Goal: Task Accomplishment & Management: Complete application form

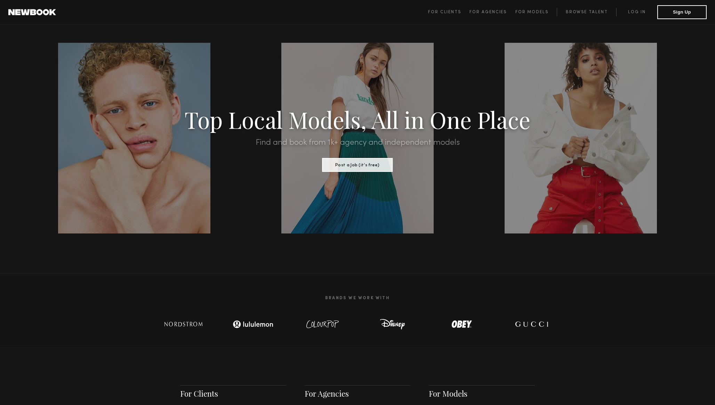
click at [588, 18] on span "For Clients For Agencies For Models Browse Talent Log in Sign Up" at bounding box center [567, 12] width 279 height 14
click at [584, 13] on link "Browse Talent" at bounding box center [586, 12] width 59 height 8
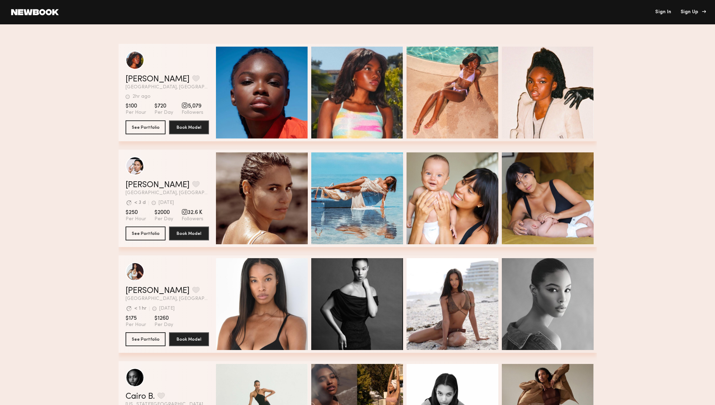
click at [692, 12] on div "Sign Up" at bounding box center [692, 12] width 23 height 5
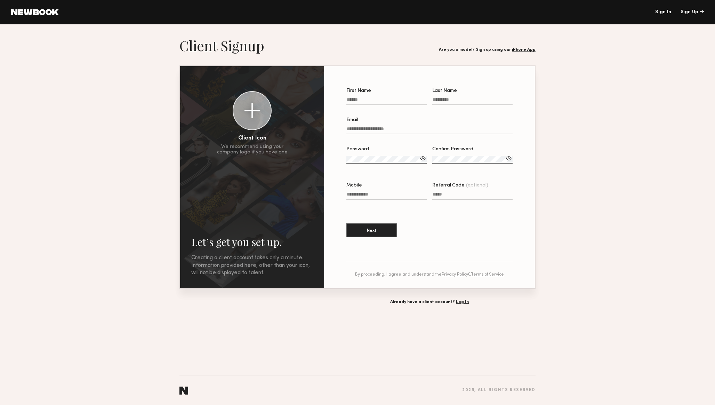
click at [369, 99] on input "First Name" at bounding box center [386, 101] width 80 height 8
type input "*******"
type input "**********"
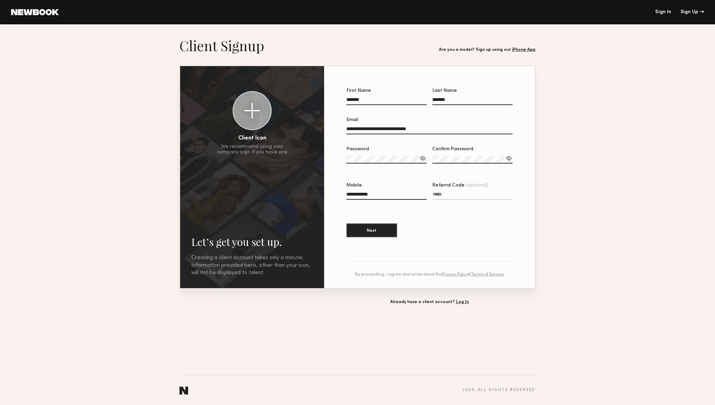
click at [383, 154] on label "Password" at bounding box center [386, 159] width 80 height 24
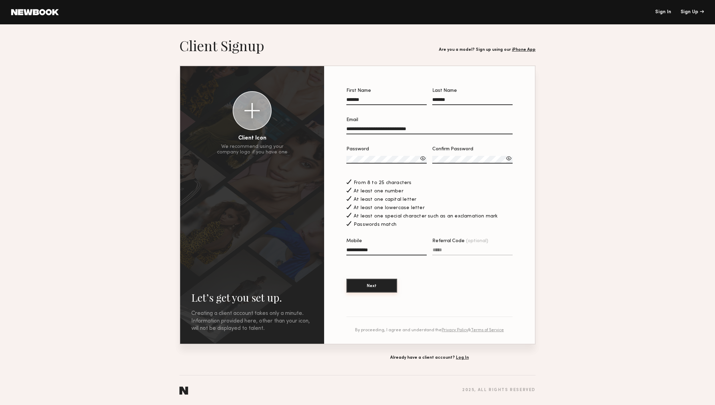
click at [383, 287] on button "Next" at bounding box center [371, 286] width 51 height 14
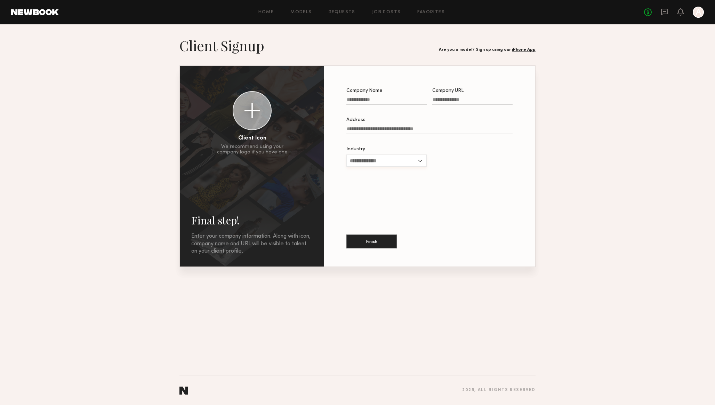
click at [374, 164] on input "Industry" at bounding box center [386, 160] width 80 height 13
click at [376, 238] on div "Other" at bounding box center [386, 239] width 79 height 11
type input "*****"
click at [390, 132] on input "Address" at bounding box center [429, 130] width 166 height 8
click at [363, 239] on button "Finish" at bounding box center [371, 241] width 51 height 14
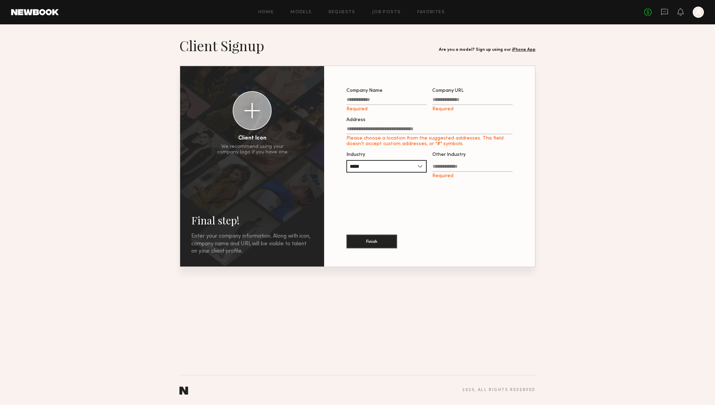
click at [366, 101] on input "Company Name Required" at bounding box center [386, 101] width 80 height 8
type input "***"
click at [461, 97] on label "Company URL Required" at bounding box center [472, 100] width 80 height 24
click at [461, 97] on input "Company URL Required" at bounding box center [472, 101] width 80 height 8
type input "*"
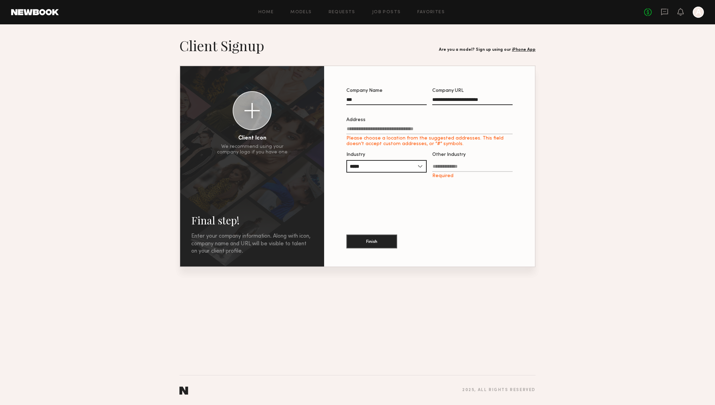
type input "**********"
click at [420, 131] on input "Address Please choose a location from the suggested addresses. This field doesn…" at bounding box center [429, 130] width 166 height 8
type input "**********"
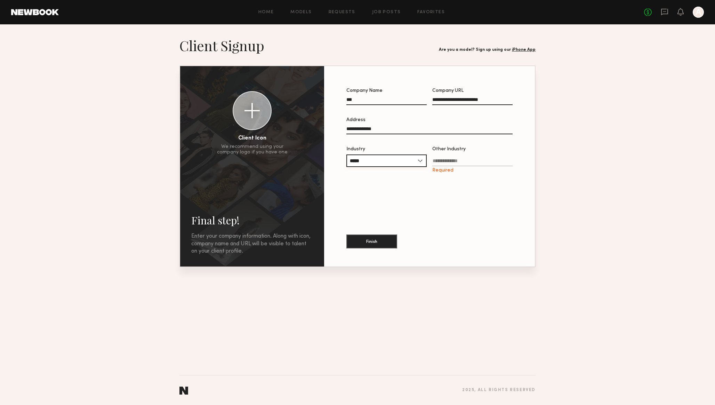
click at [372, 161] on input "*****" at bounding box center [386, 160] width 80 height 13
click at [370, 207] on span "Entertainment" at bounding box center [366, 205] width 33 height 5
type input "**********"
click at [376, 242] on button "Finish" at bounding box center [371, 241] width 51 height 14
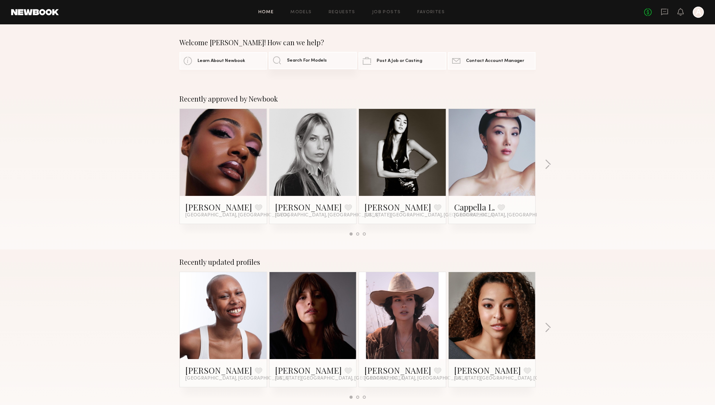
click at [296, 64] on link "Search For Models" at bounding box center [313, 60] width 88 height 17
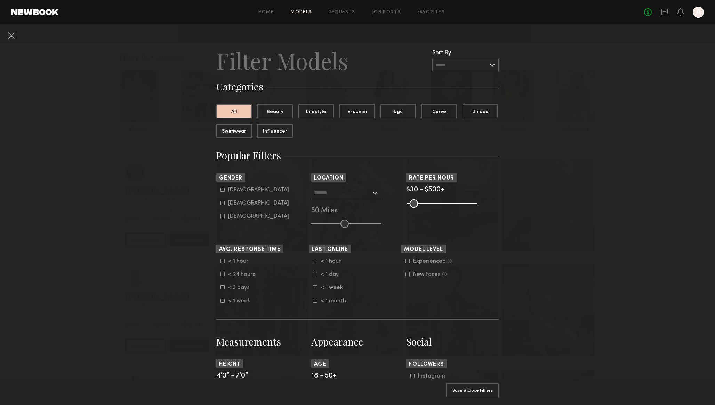
click at [222, 203] on icon at bounding box center [223, 203] width 4 height 4
type input "**"
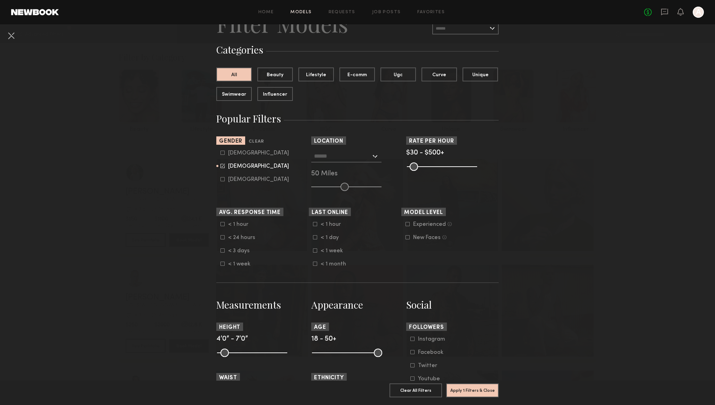
scroll to position [40, 0]
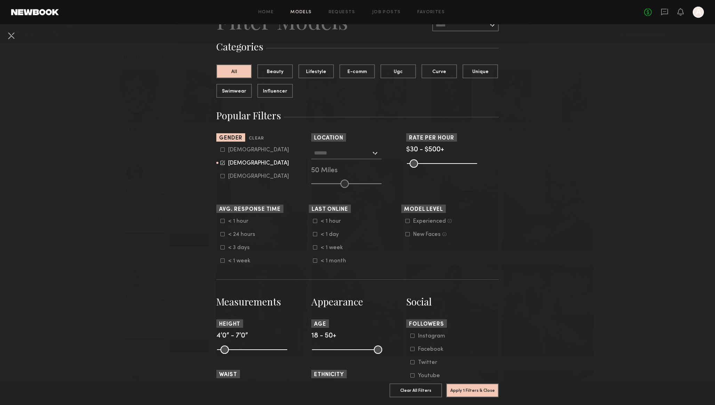
click at [375, 153] on div at bounding box center [346, 153] width 70 height 13
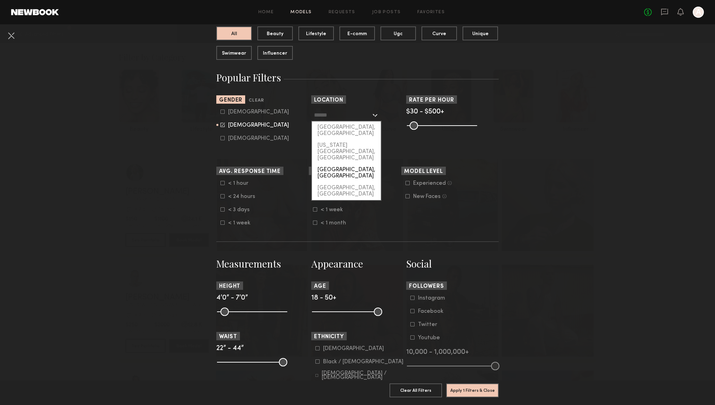
scroll to position [77, 0]
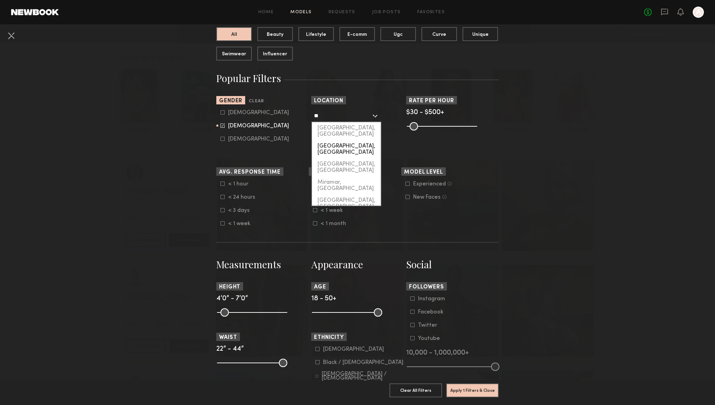
click at [328, 140] on div "[GEOGRAPHIC_DATA], [GEOGRAPHIC_DATA]" at bounding box center [346, 149] width 69 height 18
type input "*********"
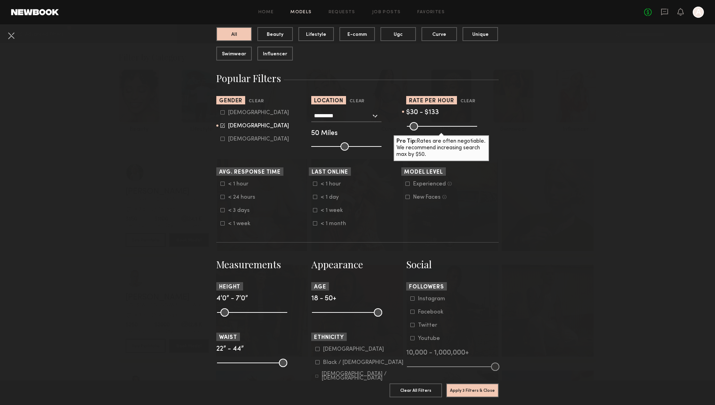
drag, startPoint x: 472, startPoint y: 127, endPoint x: 425, endPoint y: 126, distance: 47.3
type input "***"
click at [425, 126] on input "range" at bounding box center [442, 126] width 70 height 8
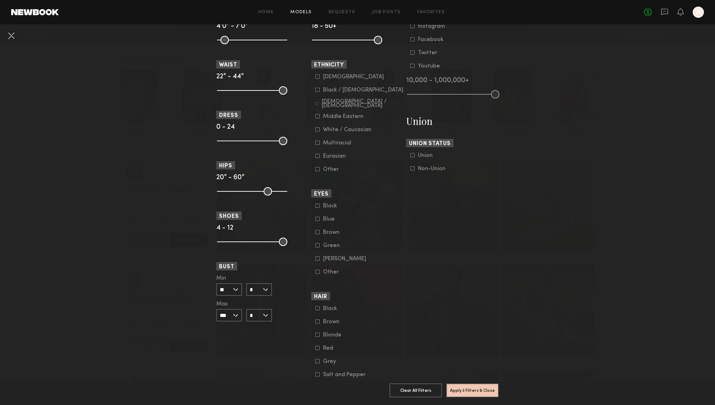
scroll to position [358, 0]
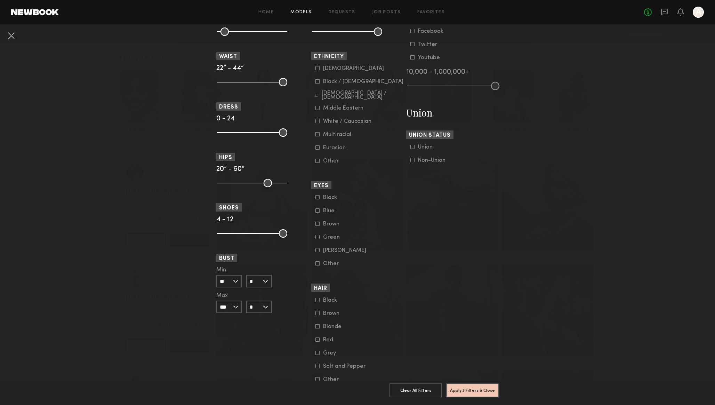
click at [267, 283] on input "*" at bounding box center [259, 281] width 26 height 13
click at [262, 309] on div "C" at bounding box center [259, 305] width 24 height 12
type input "*"
click at [268, 310] on input "*" at bounding box center [259, 307] width 26 height 13
click at [161, 295] on nb-browse-filters "Clear All Filter Models Filter Models Sort By Clear Rate LOW TO HIGH HIGH TO LO…" at bounding box center [357, 47] width 715 height 763
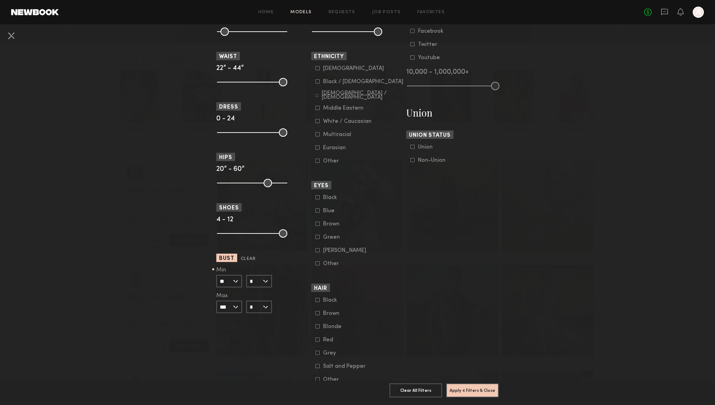
scroll to position [413, 0]
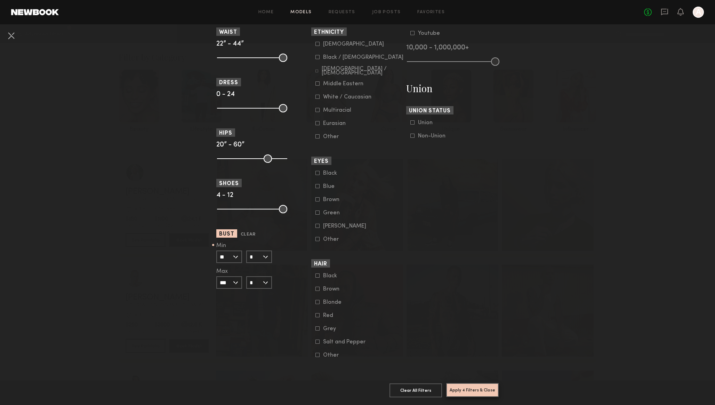
click at [480, 389] on button "Apply 4 Filters & Close" at bounding box center [472, 390] width 53 height 14
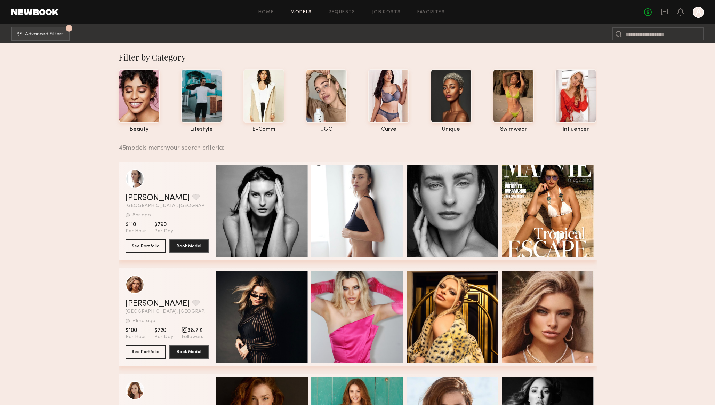
click at [299, 9] on div "Home Models Requests Job Posts Favorites Sign Out No fees up to $5,000 A" at bounding box center [381, 12] width 645 height 11
click at [299, 12] on link "Models" at bounding box center [300, 12] width 21 height 5
click at [53, 31] on button "4 Advanced Filters Pro tip: speed up your search by using our advanced filters." at bounding box center [40, 33] width 59 height 14
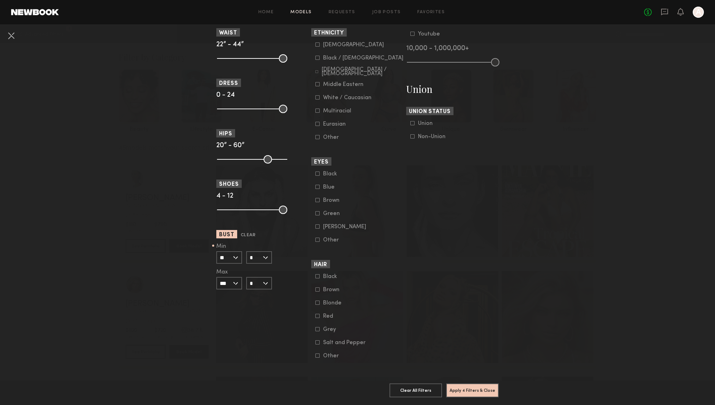
scroll to position [413, 0]
click at [254, 250] on input "*" at bounding box center [259, 256] width 26 height 13
click at [256, 263] on div "B" at bounding box center [259, 269] width 24 height 12
type input "*"
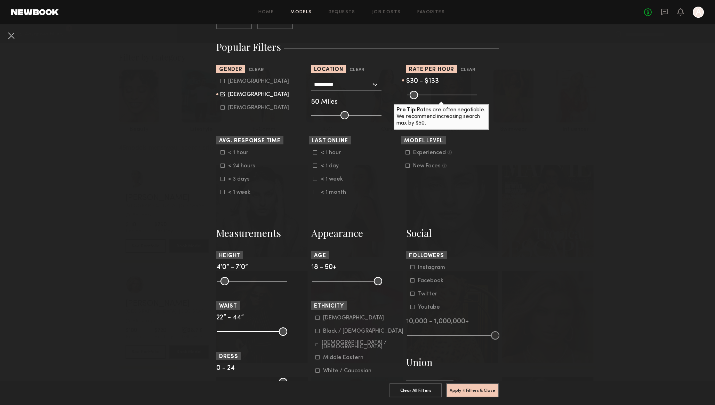
scroll to position [0, 0]
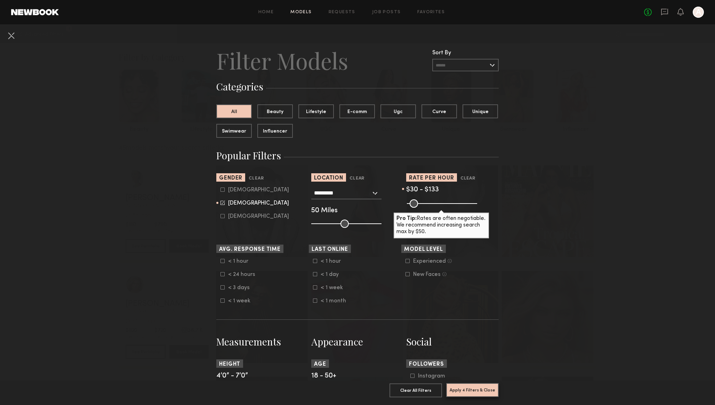
click at [469, 390] on button "Apply 4 Filters & Close" at bounding box center [472, 390] width 53 height 14
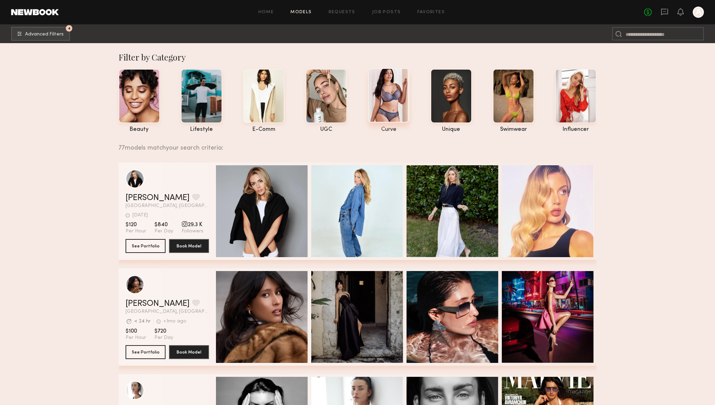
click at [382, 96] on div at bounding box center [388, 95] width 41 height 54
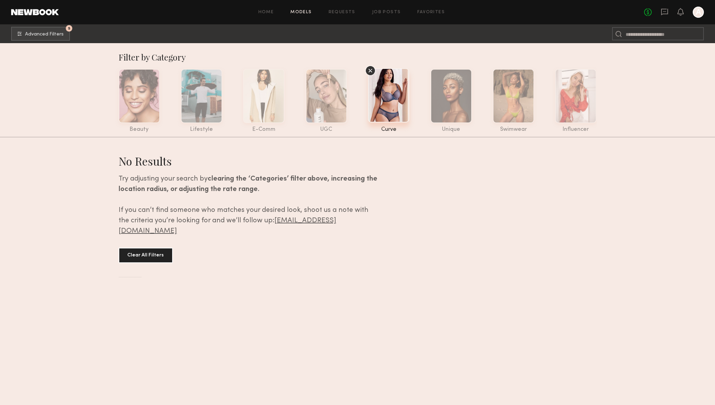
click at [382, 96] on div at bounding box center [388, 95] width 41 height 54
click at [370, 70] on icon at bounding box center [370, 70] width 10 height 10
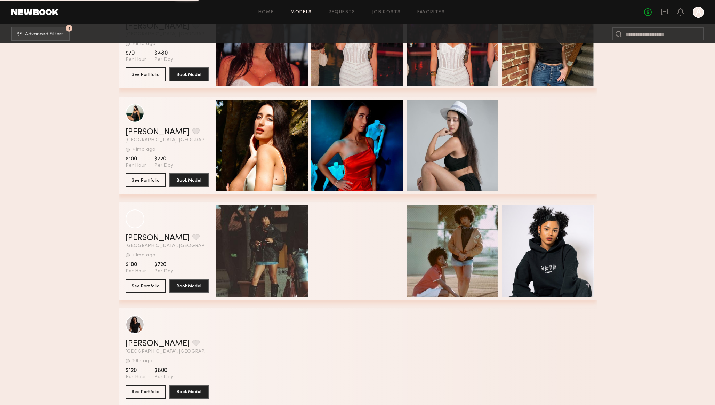
scroll to position [3554, 0]
